Goal: Task Accomplishment & Management: Complete application form

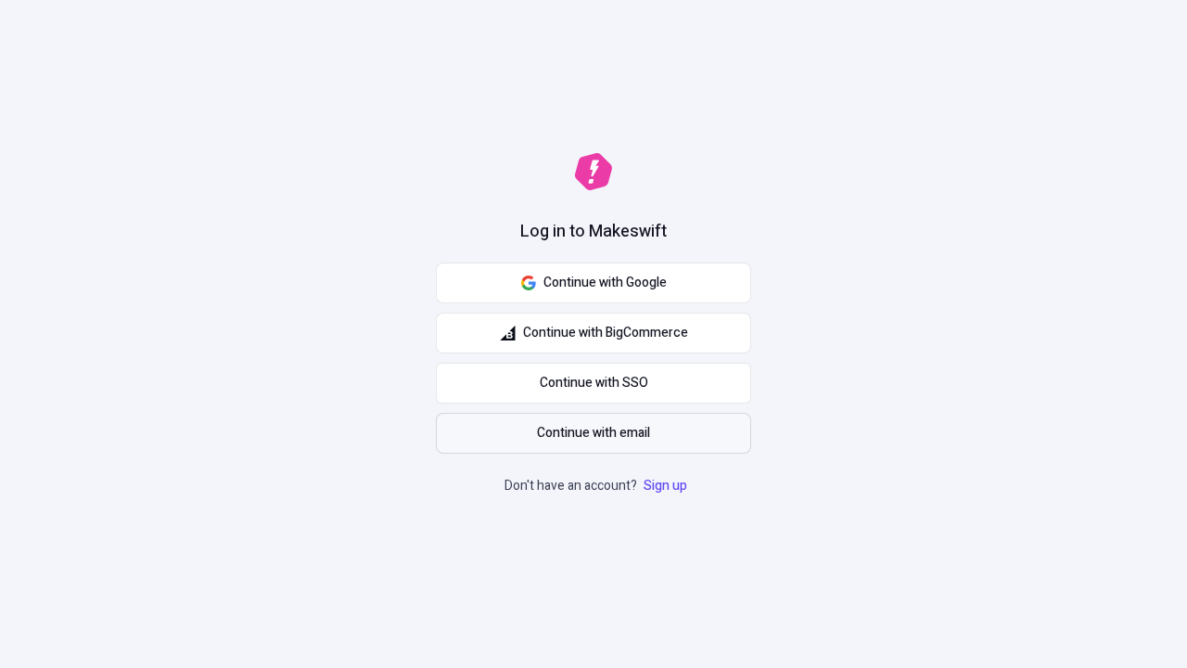
click at [594, 433] on span "Continue with email" at bounding box center [593, 433] width 113 height 20
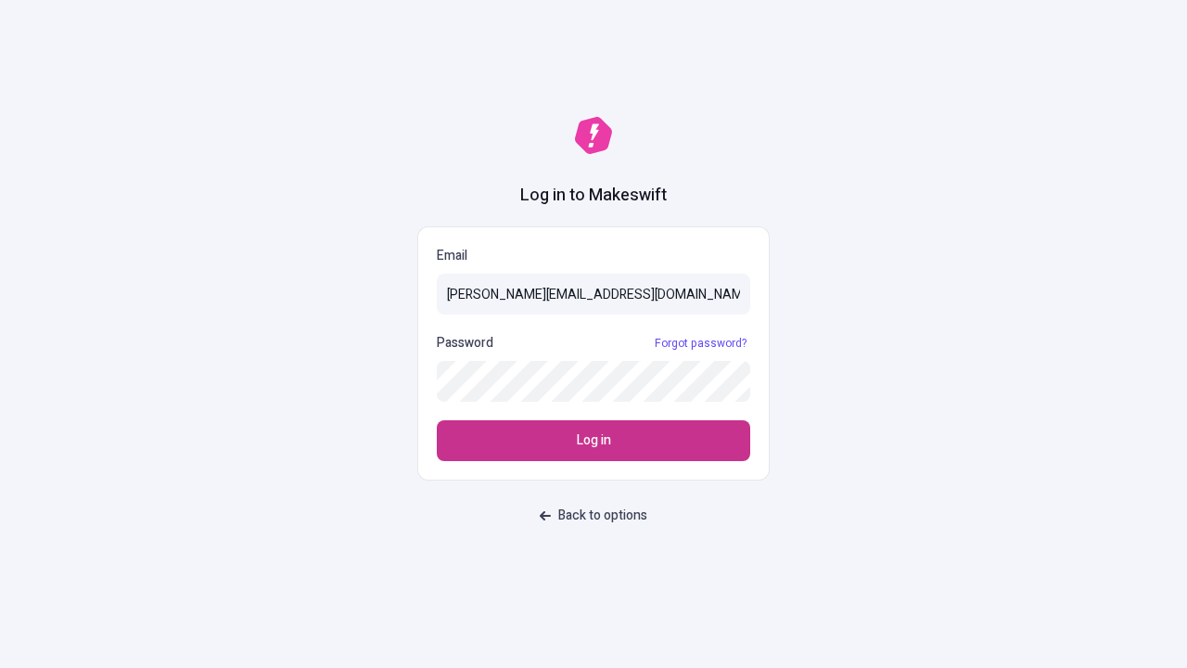
click at [594, 441] on span "Log in" at bounding box center [594, 440] width 34 height 20
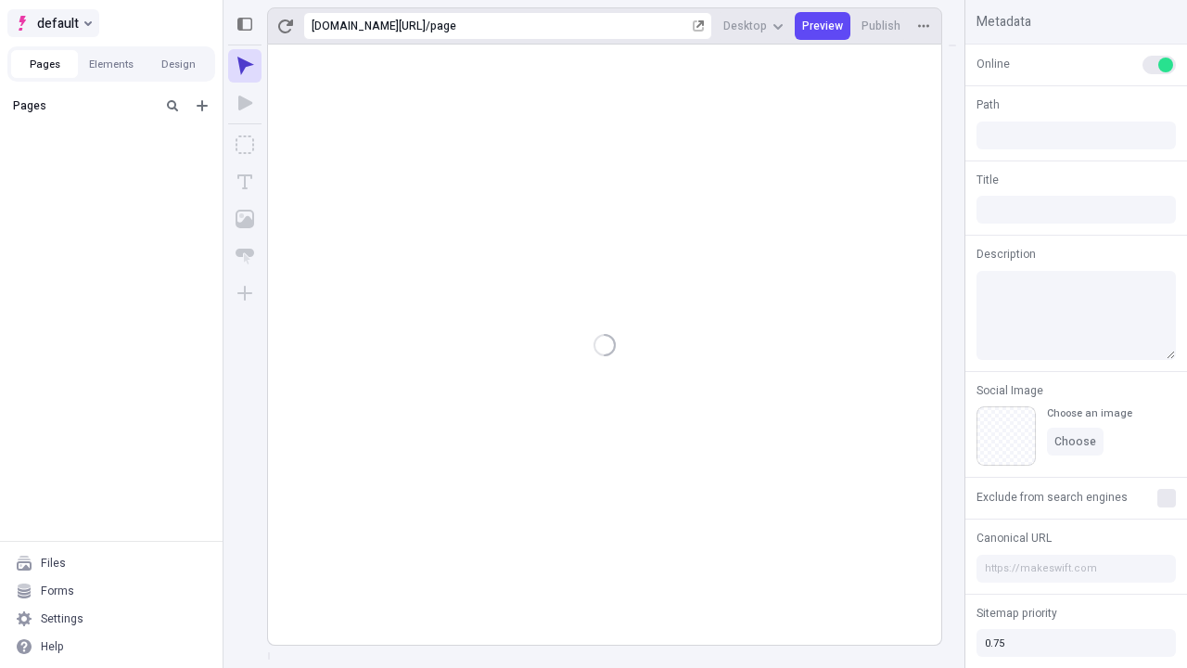
click at [52, 23] on span "default" at bounding box center [58, 23] width 42 height 22
type input "/page"
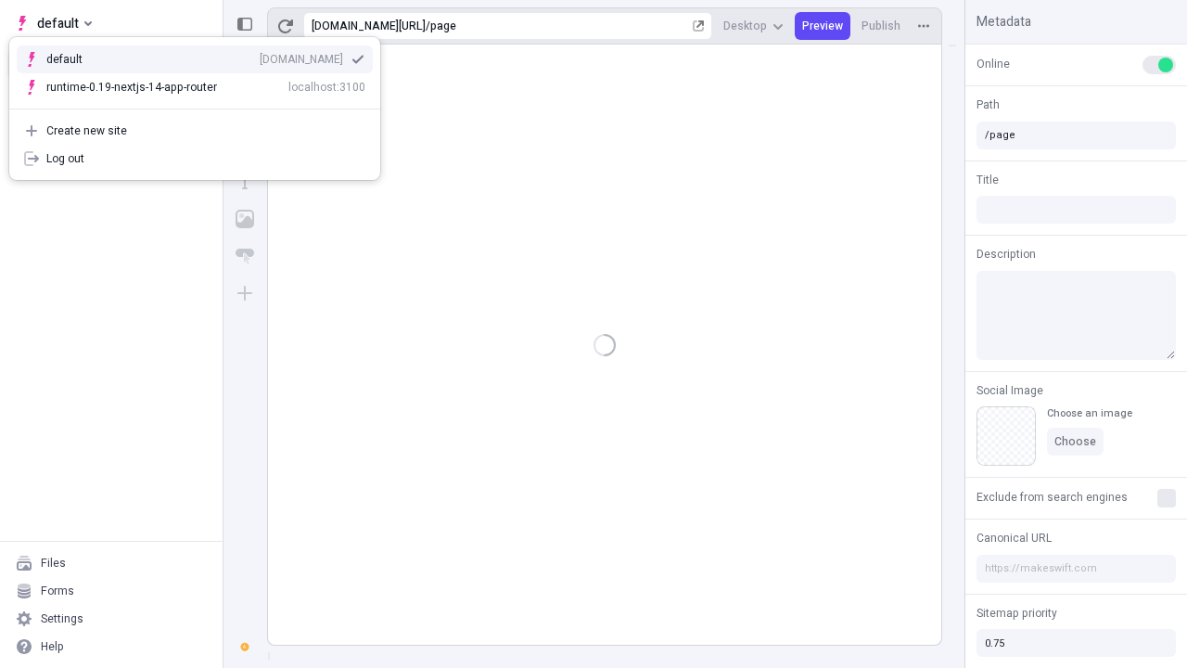
click at [260, 56] on div "[DOMAIN_NAME]" at bounding box center [301, 59] width 83 height 15
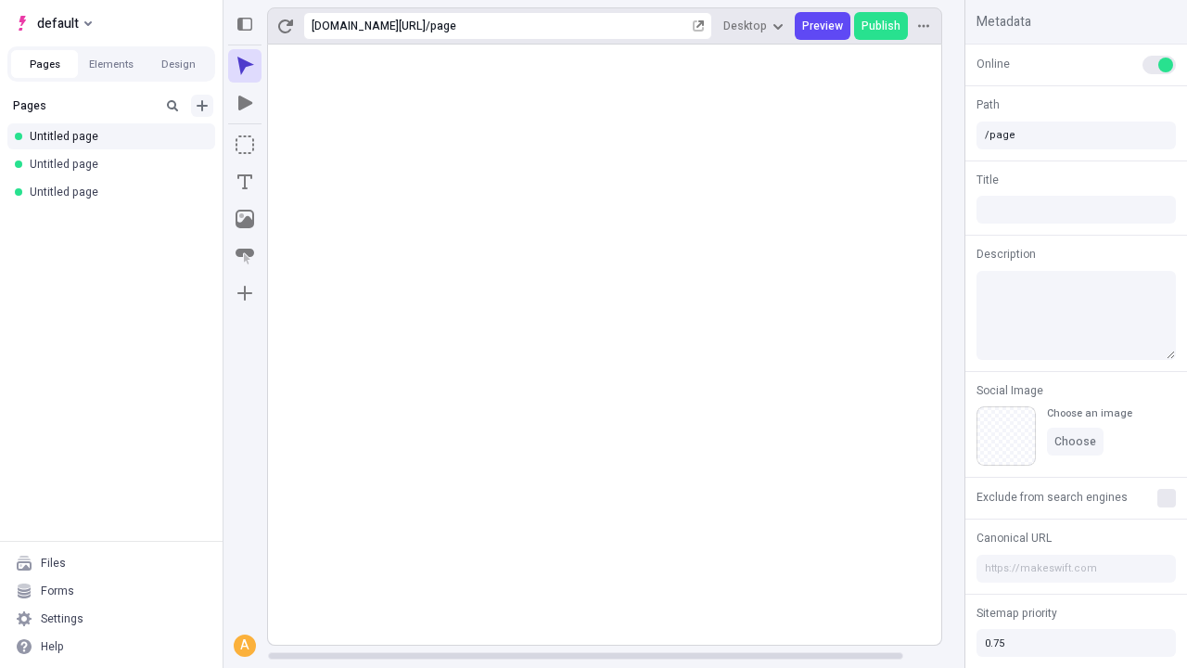
click at [202, 106] on icon "Add new" at bounding box center [202, 105] width 11 height 11
click at [301, 144] on span "Blank page" at bounding box center [311, 143] width 115 height 15
type input "/deep-link-contigo"
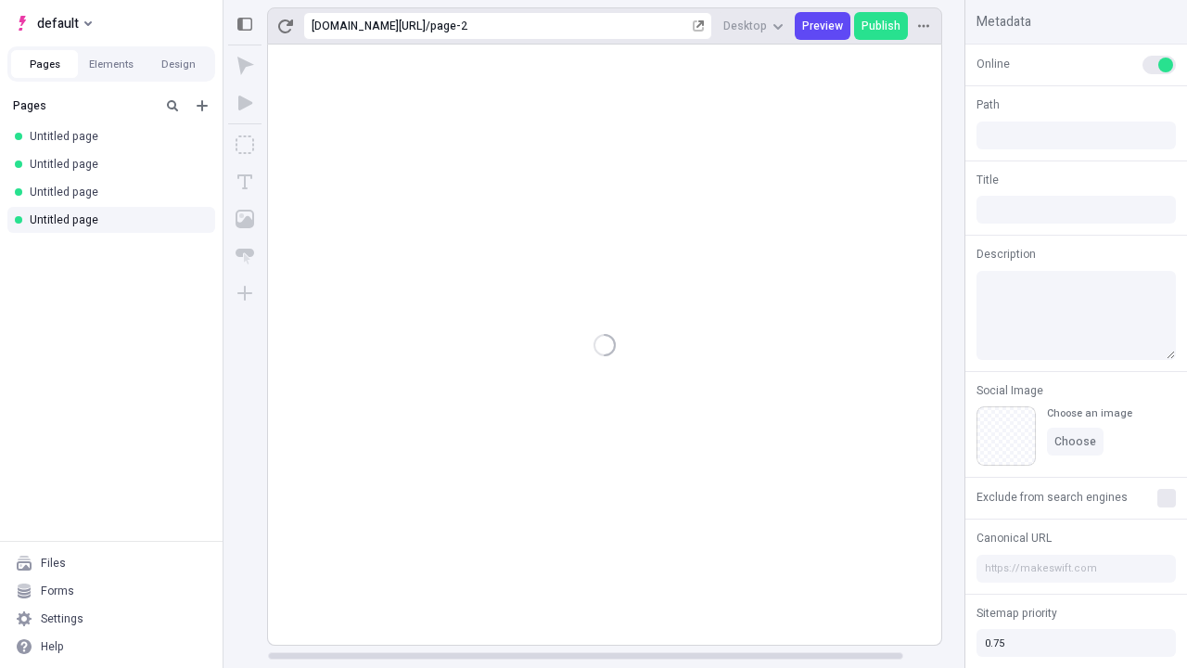
type input "/page-2"
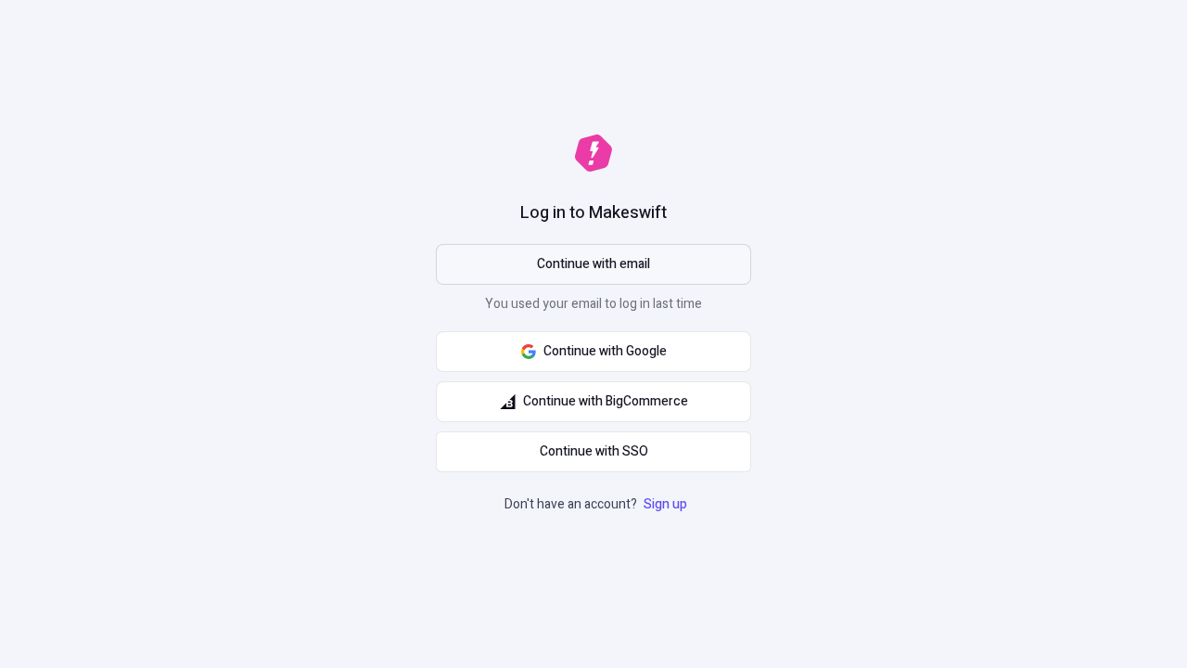
click at [594, 264] on span "Continue with email" at bounding box center [593, 264] width 113 height 20
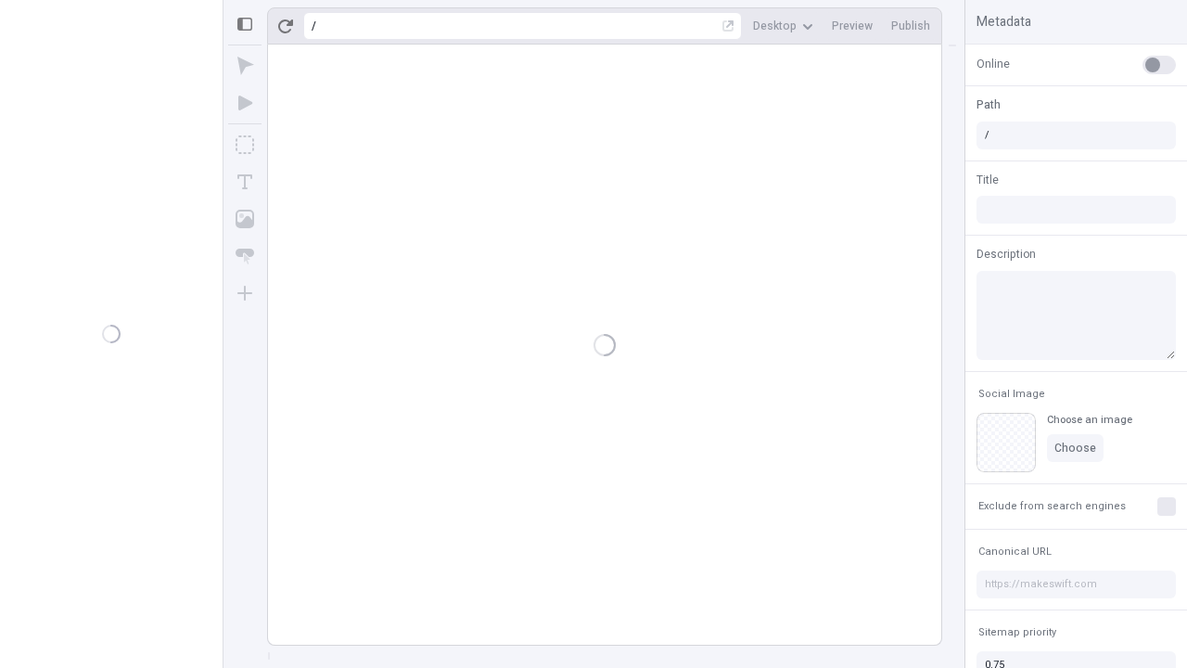
type input "/deep-link-contigo"
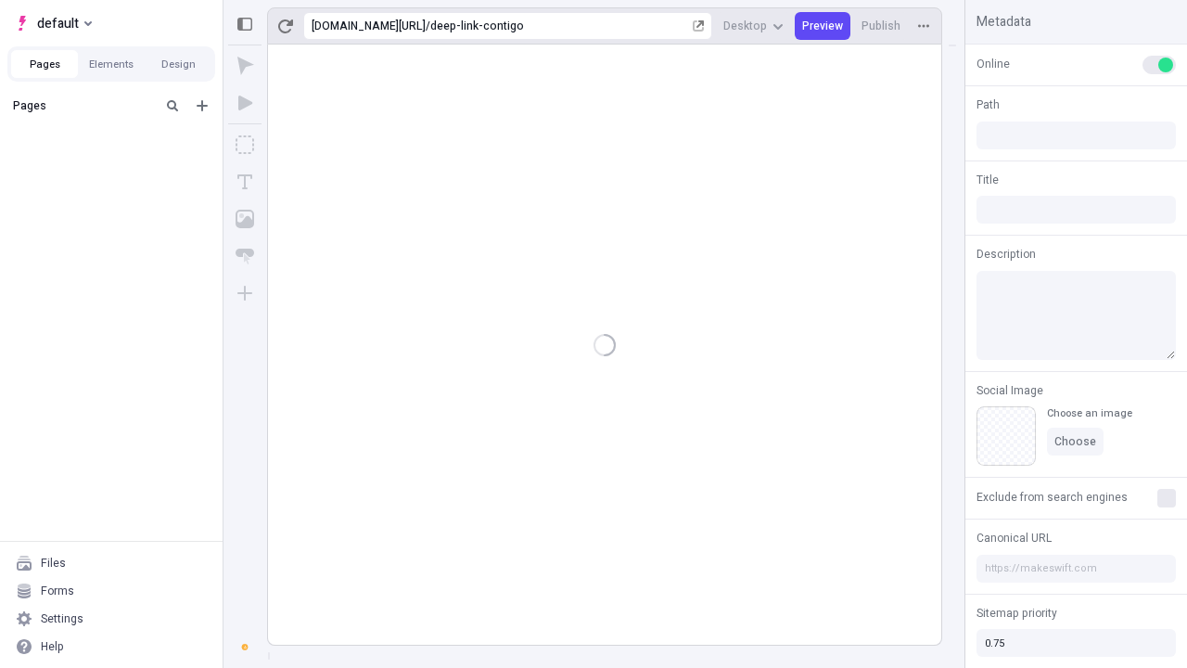
type input "/deep-link-contigo"
